Goal: Information Seeking & Learning: Learn about a topic

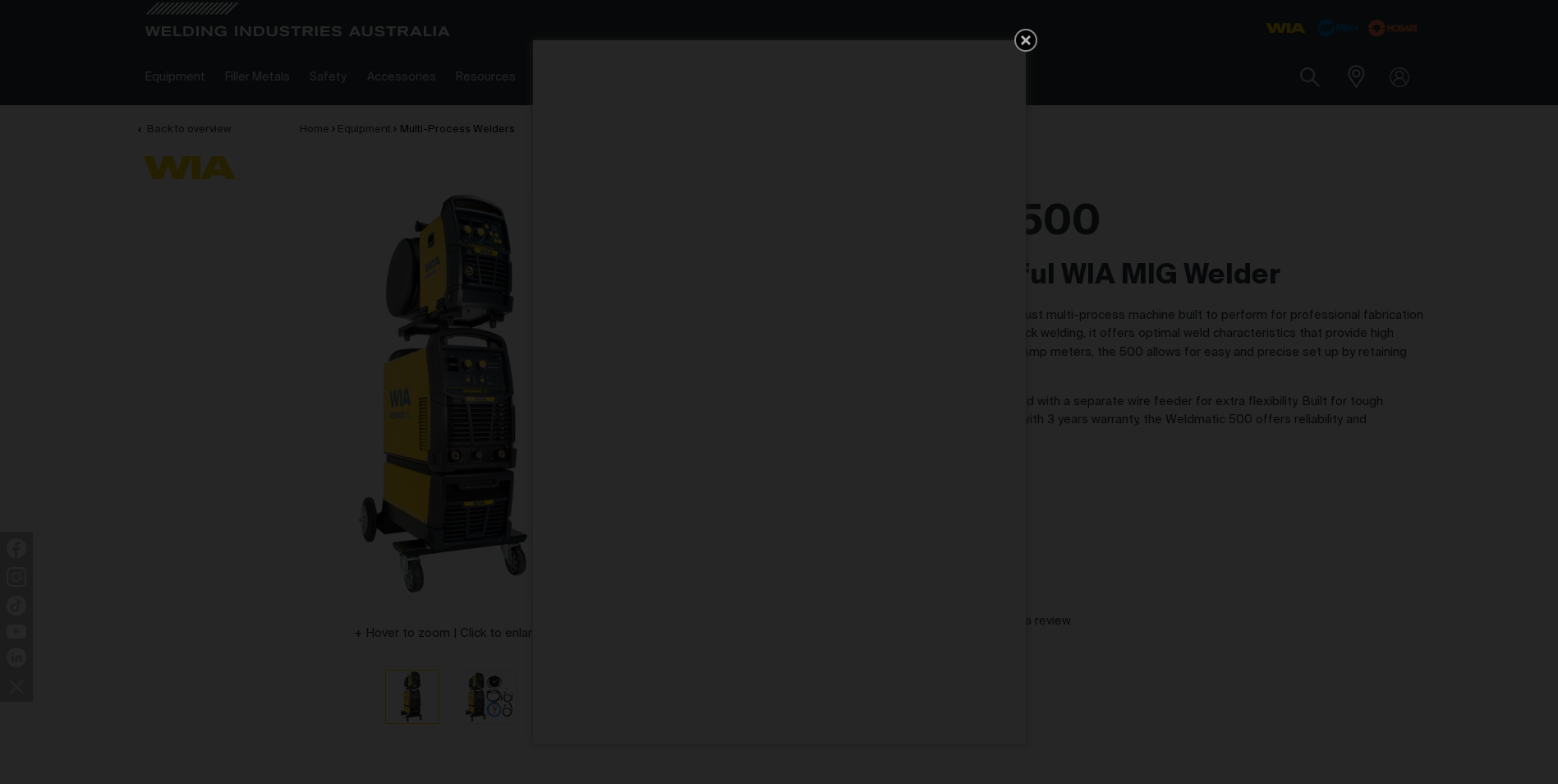
click at [1026, 36] on icon "Get 5 WIA Welding Guides Free!" at bounding box center [1026, 39] width 19 height 19
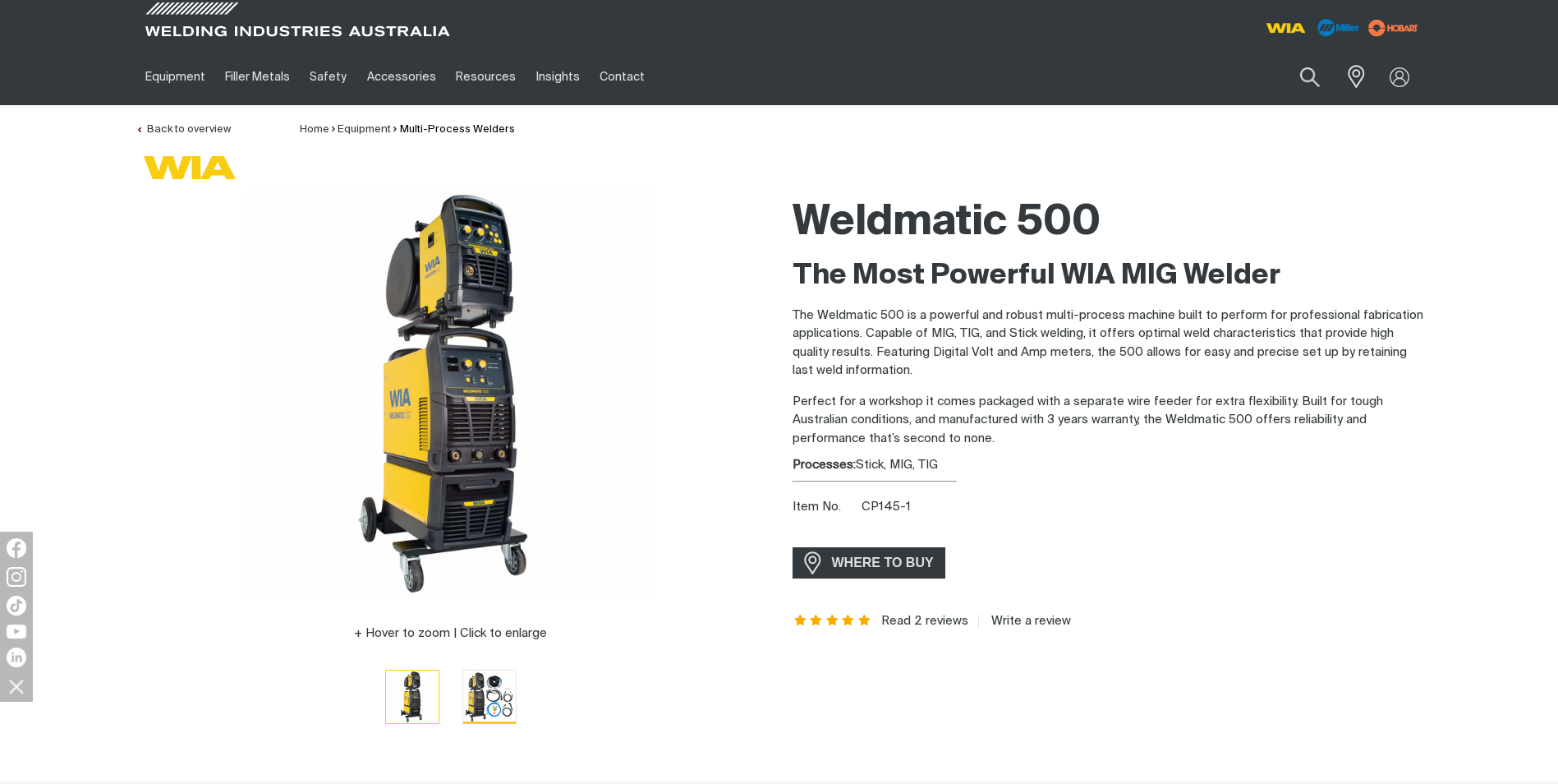
click at [488, 694] on img "Go to slide 2" at bounding box center [489, 696] width 52 height 52
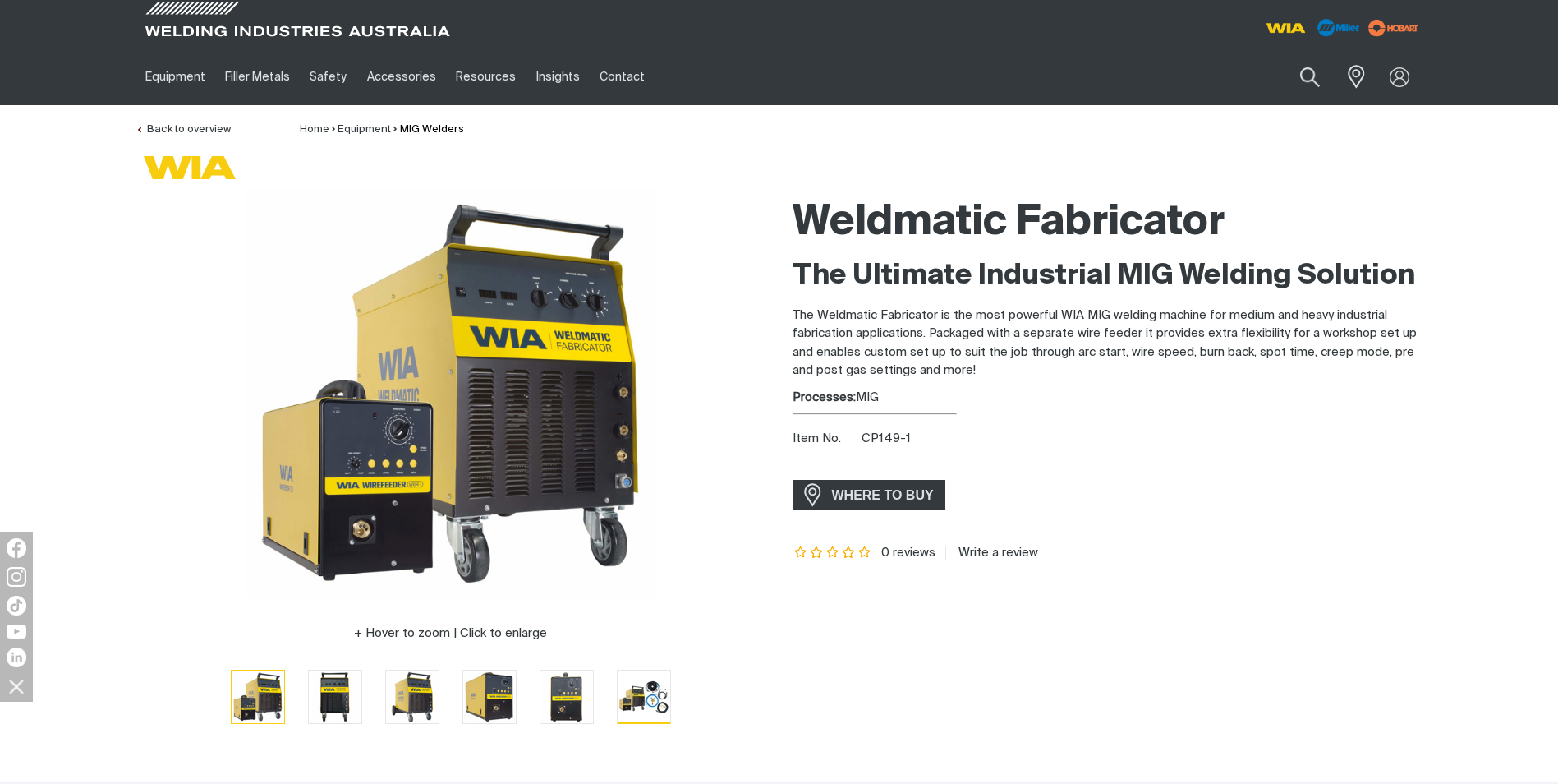
click at [652, 696] on img "Go to slide 6" at bounding box center [644, 696] width 52 height 51
